Goal: Information Seeking & Learning: Check status

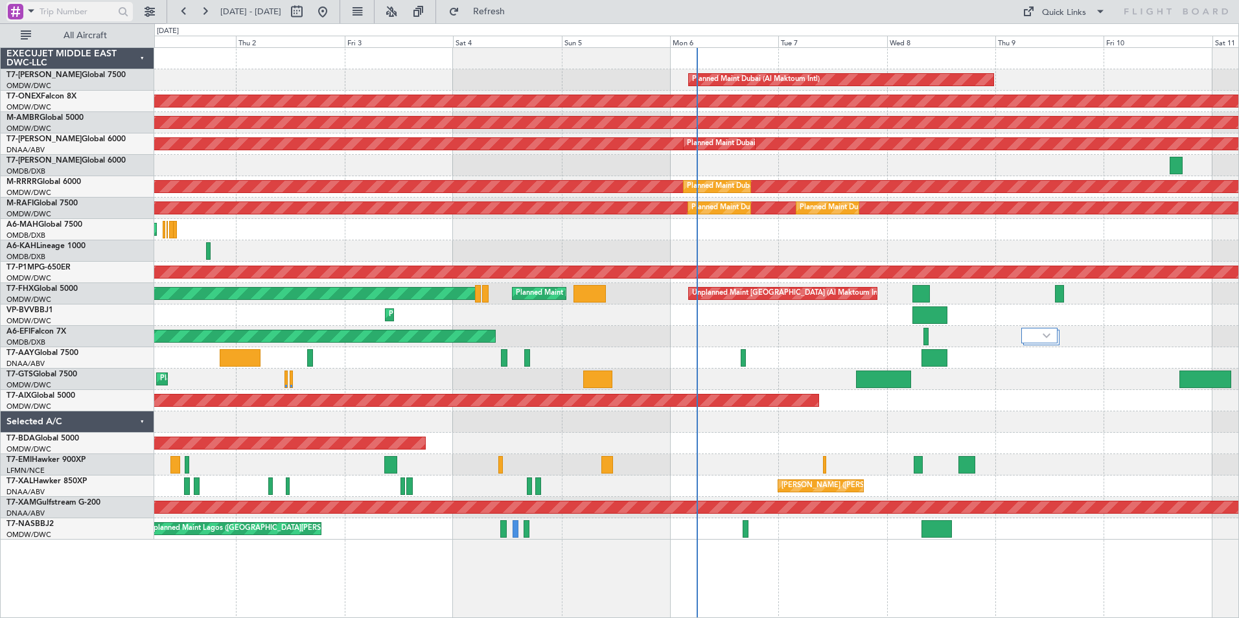
click at [32, 12] on span at bounding box center [31, 11] width 16 height 16
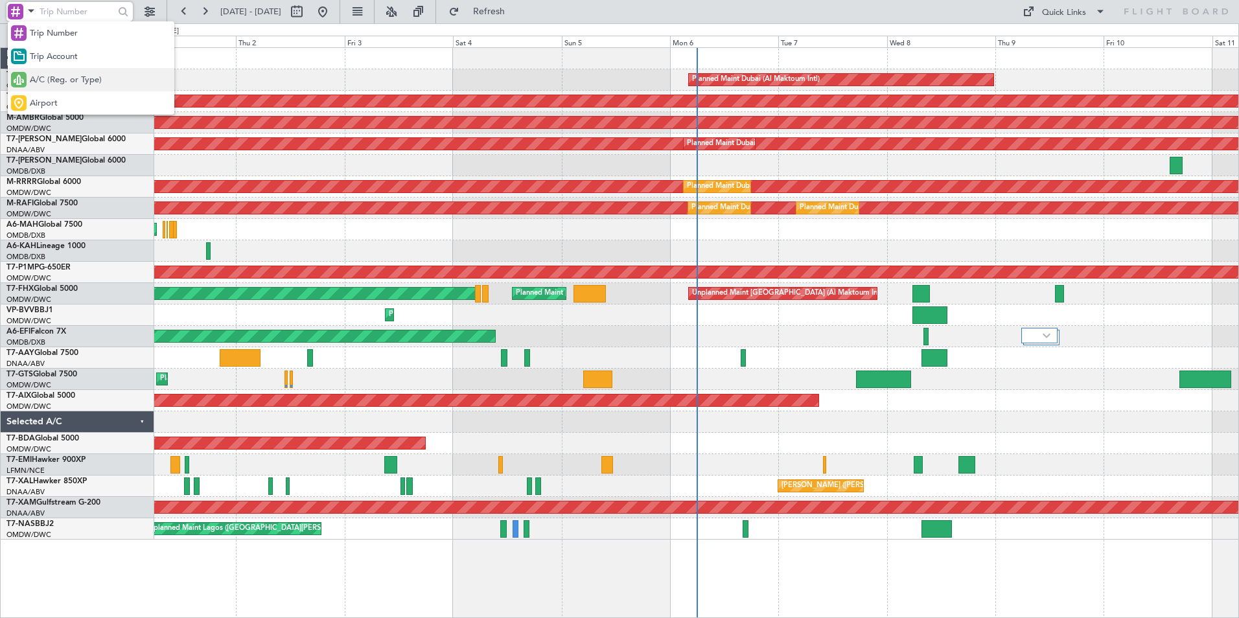
click at [56, 79] on span "A/C (Reg. or Type)" at bounding box center [66, 80] width 72 height 13
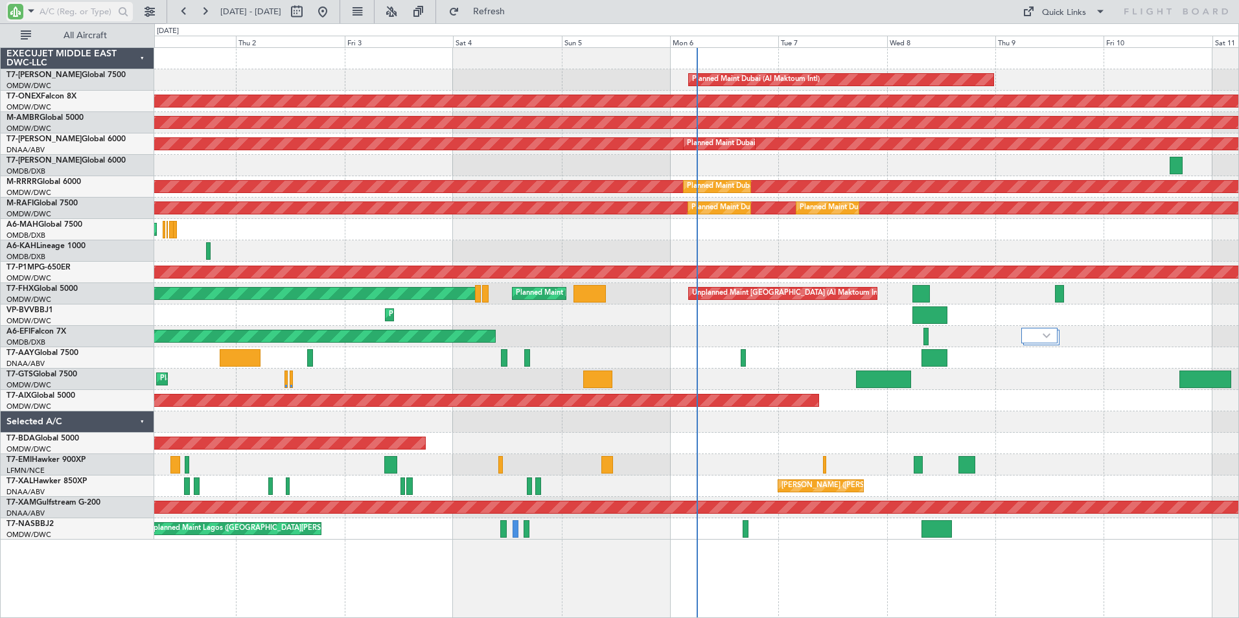
click at [78, 14] on input "text" at bounding box center [77, 11] width 75 height 19
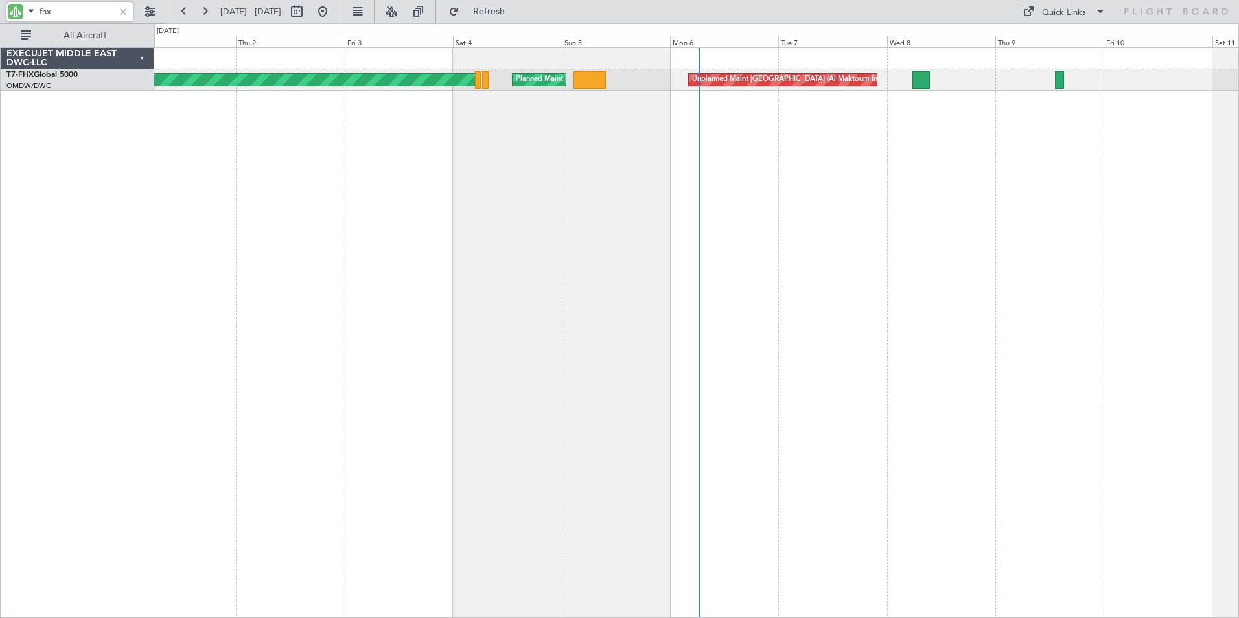
drag, startPoint x: 78, startPoint y: 12, endPoint x: 0, endPoint y: 4, distance: 78.2
click at [0, 10] on html "fhx [DATE] - [DATE] Refresh Quick Links All Aircraft Planned Maint [GEOGRAPHIC_…" at bounding box center [619, 309] width 1239 height 618
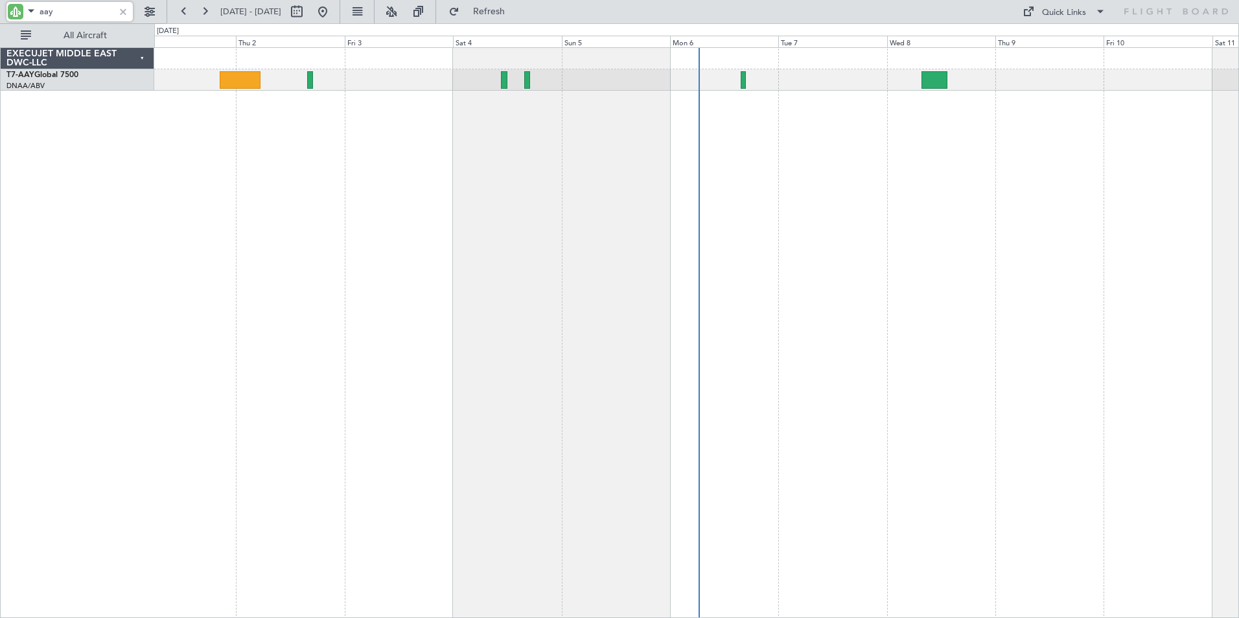
type input "aay"
click at [126, 12] on div at bounding box center [123, 12] width 14 height 14
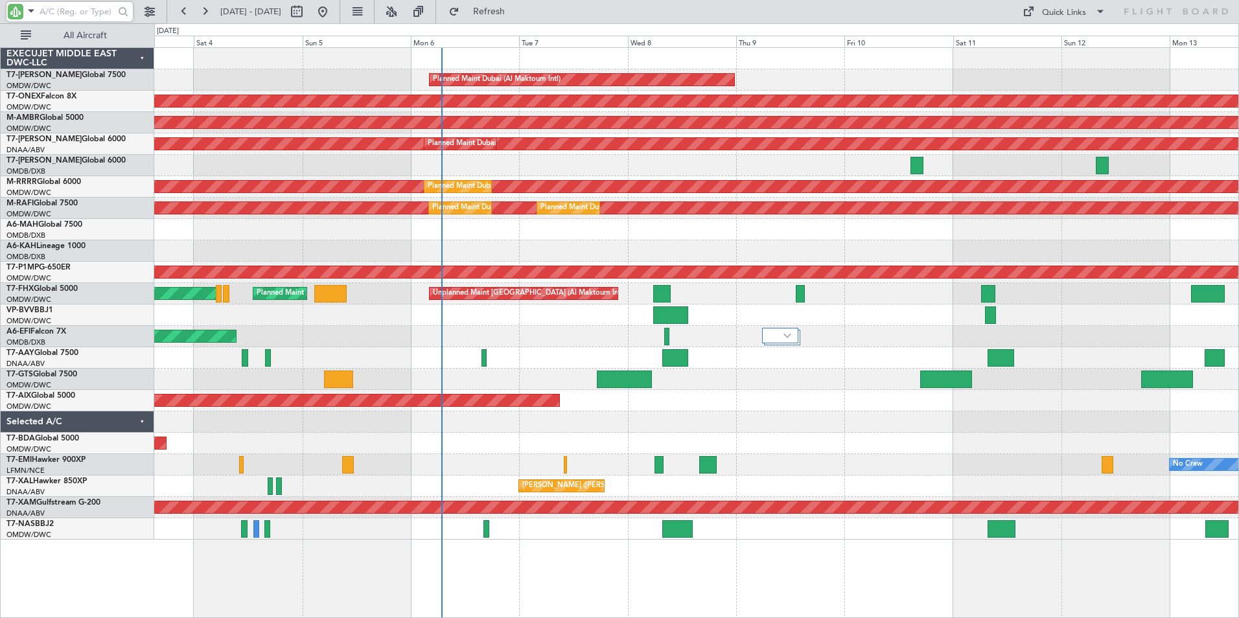
click at [782, 589] on div "Planned Maint Dubai (Al Maktoum Intl) Planned Maint Nurnberg Planned Maint [GEO…" at bounding box center [696, 332] width 1085 height 571
